Goal: Information Seeking & Learning: Learn about a topic

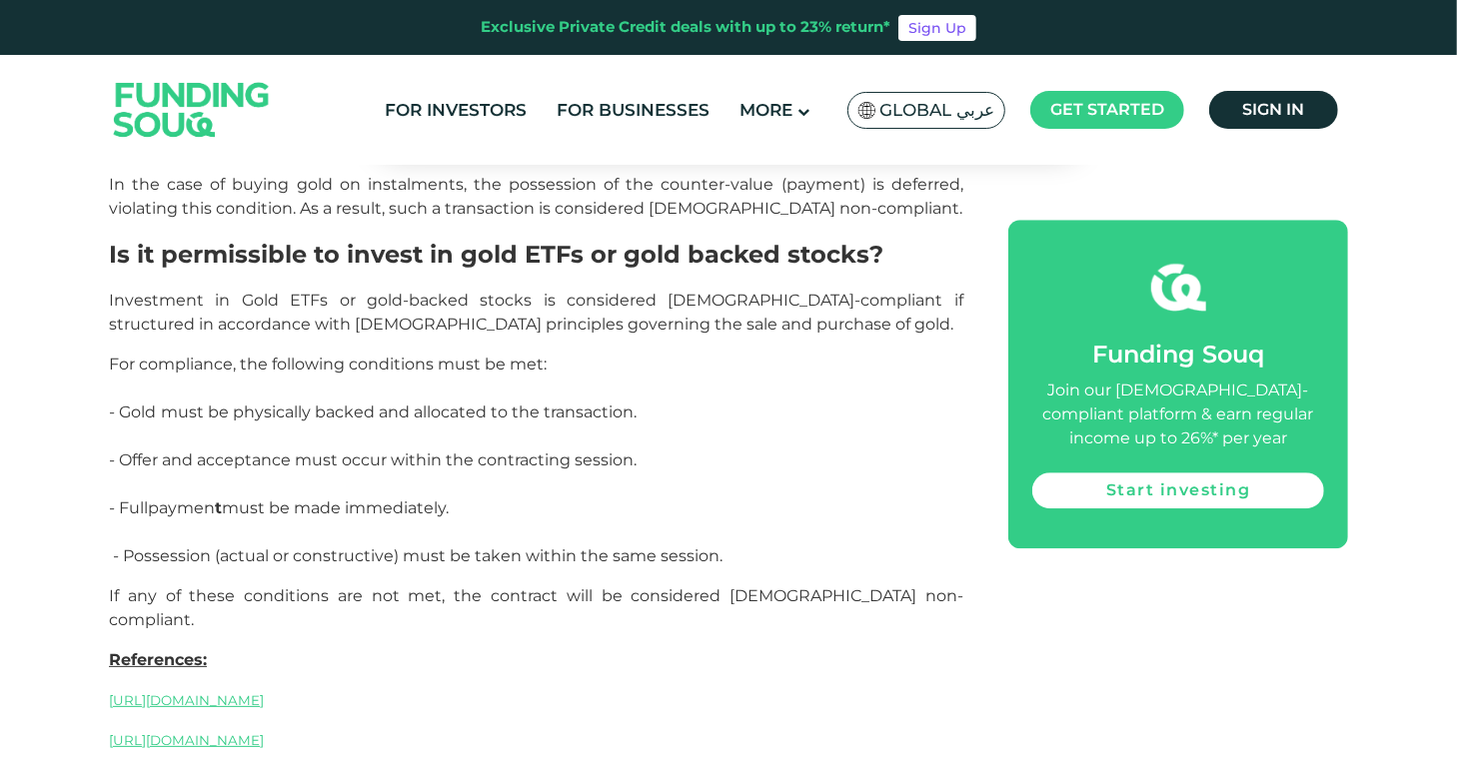
scroll to position [3857, 0]
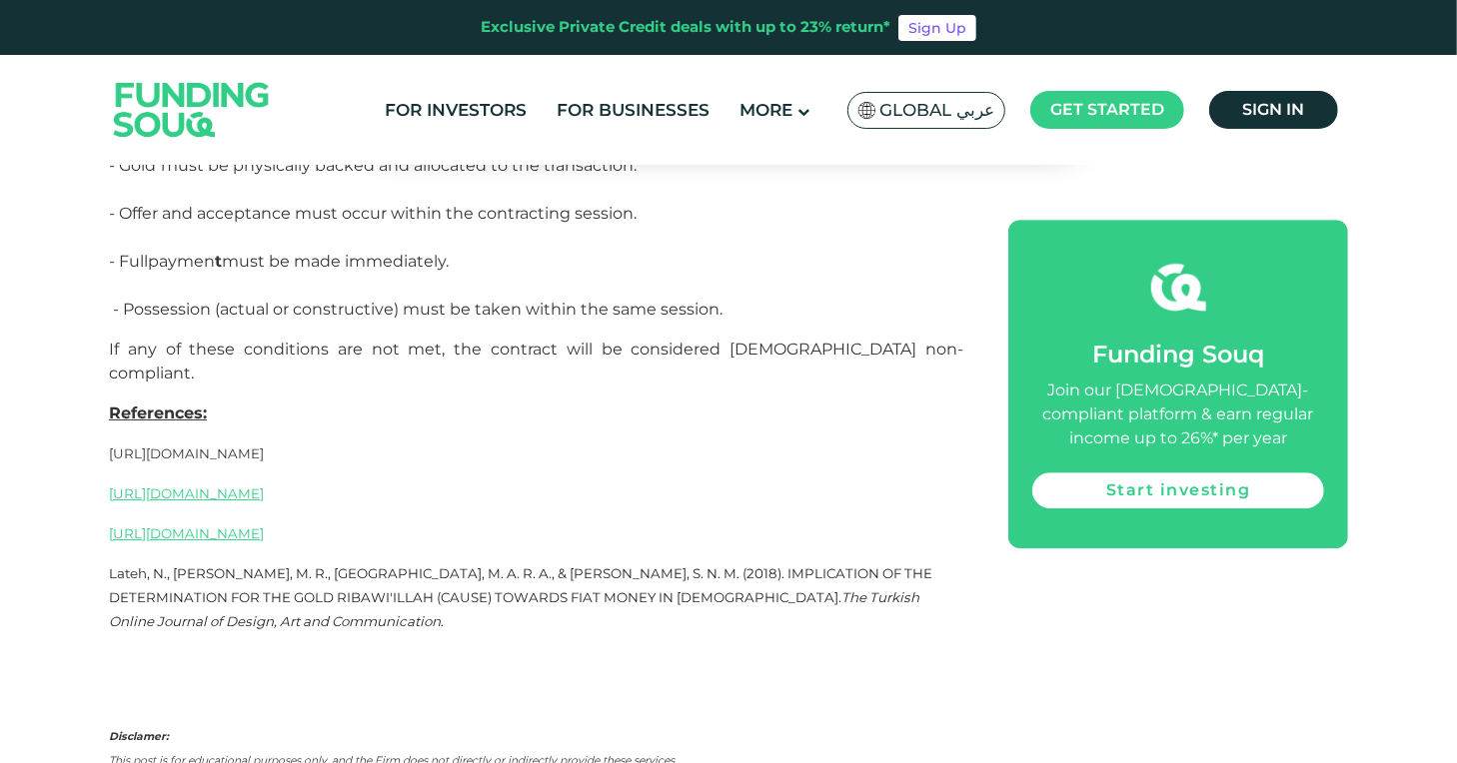
click at [264, 446] on span "[URL][DOMAIN_NAME]" at bounding box center [186, 454] width 155 height 16
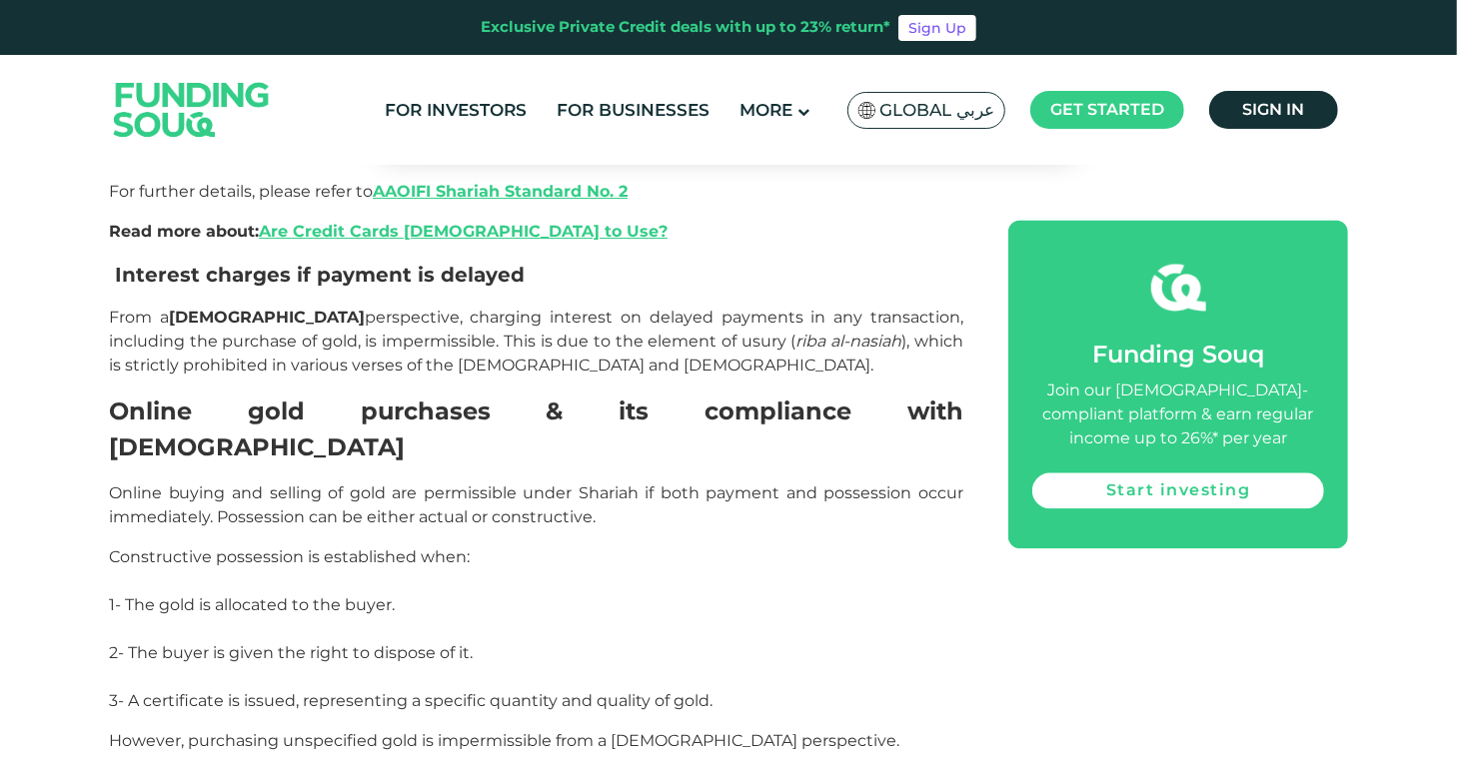
scroll to position [2543, 0]
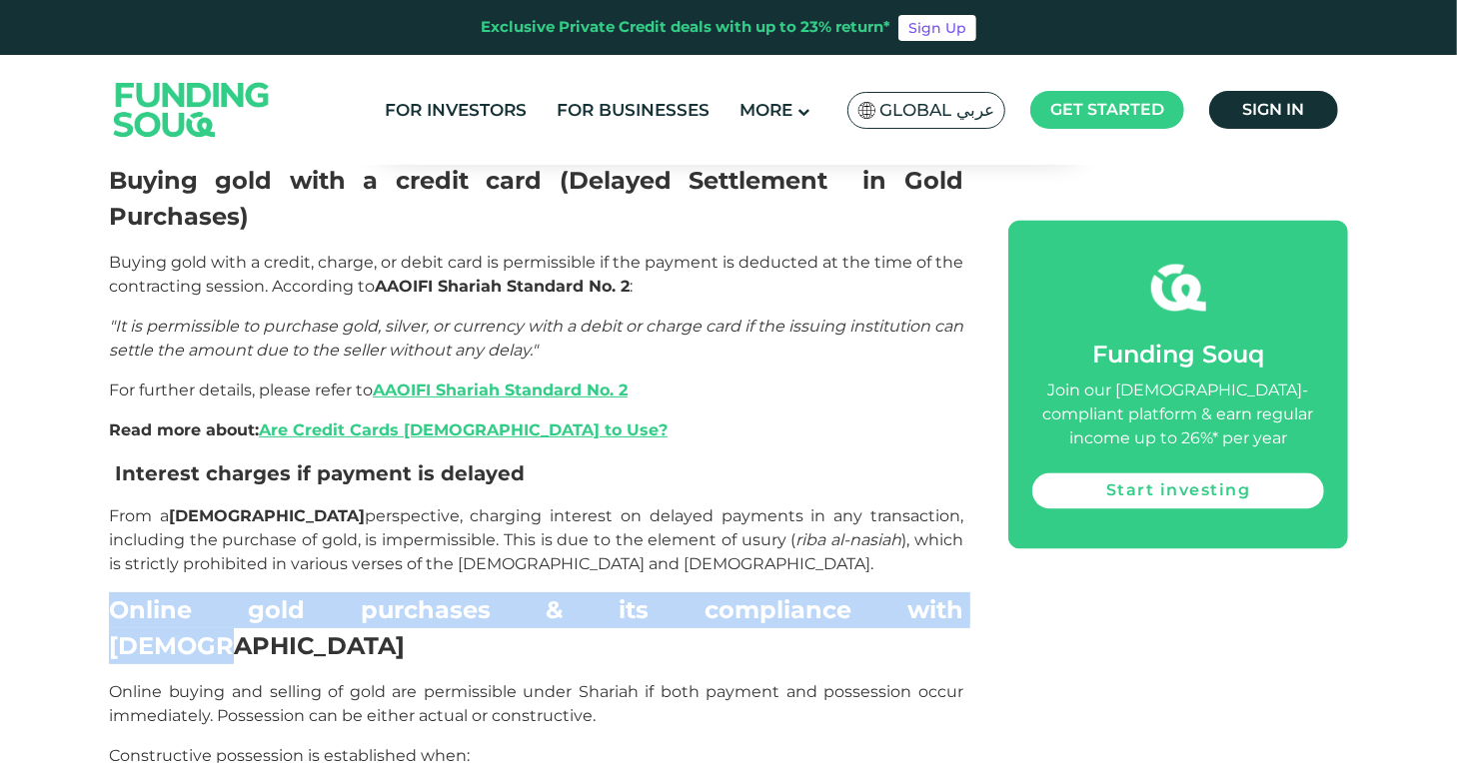
drag, startPoint x: 110, startPoint y: 438, endPoint x: 775, endPoint y: 443, distance: 665.5
click at [775, 593] on h2 "Online gold purchases & its compliance with [DEMOGRAPHIC_DATA]" at bounding box center [536, 629] width 854 height 72
copy span "Online gold purchases & its compliance with [DEMOGRAPHIC_DATA]"
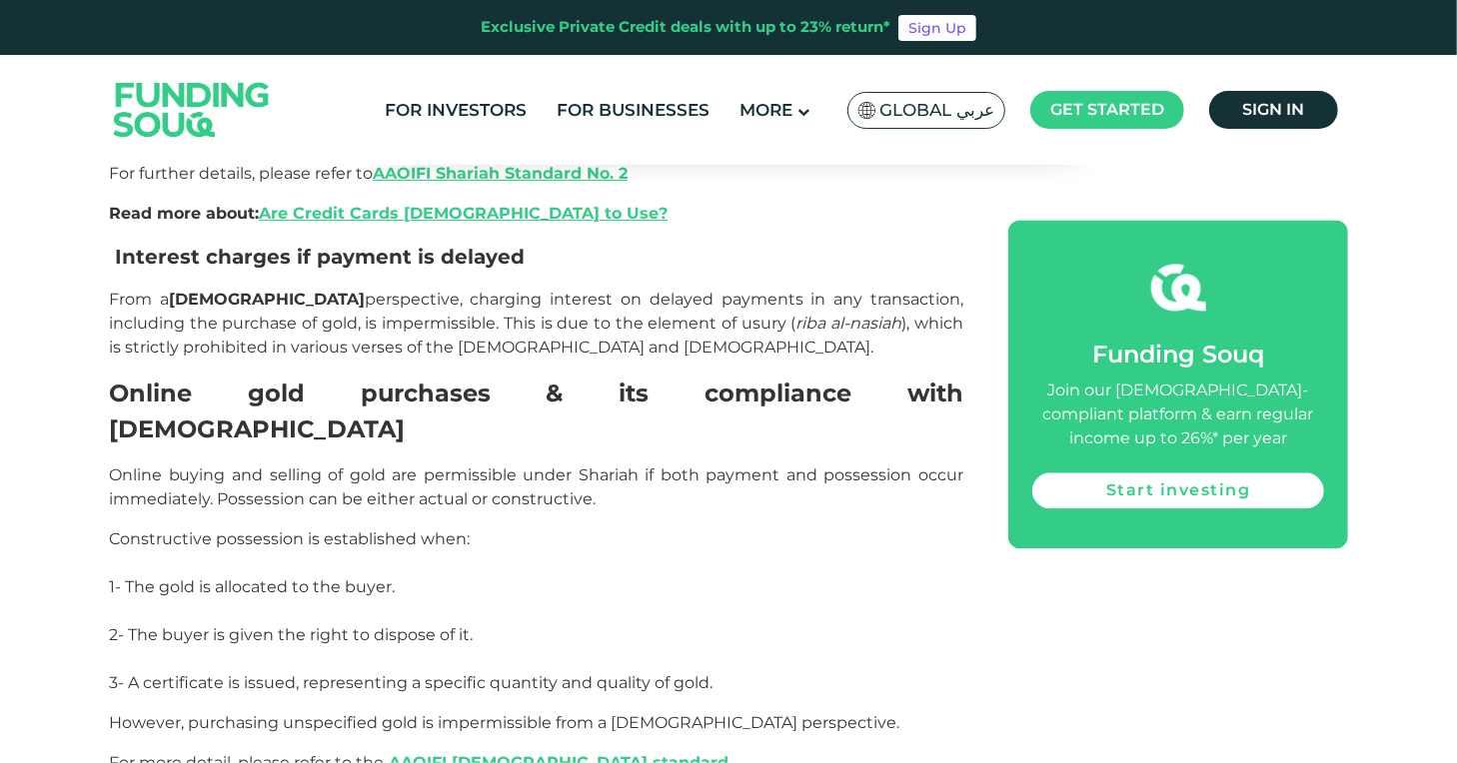
scroll to position [2637, 0]
